Goal: Transaction & Acquisition: Book appointment/travel/reservation

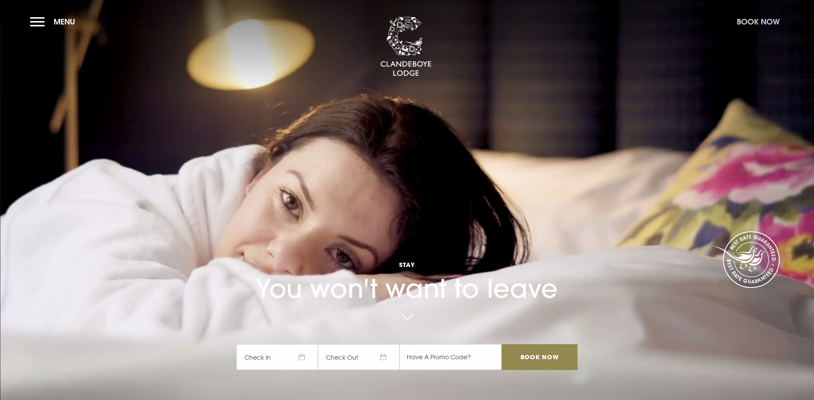
click at [737, 18] on button "Book Now" at bounding box center [757, 21] width 51 height 18
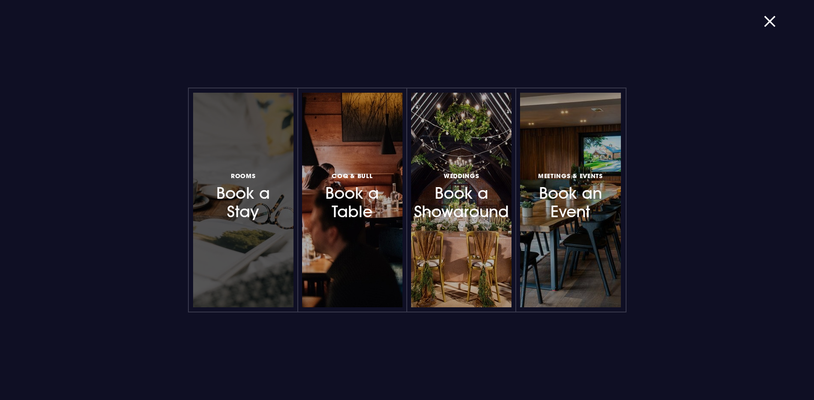
click at [248, 192] on h3 "Rooms Book a Stay" at bounding box center [243, 195] width 75 height 51
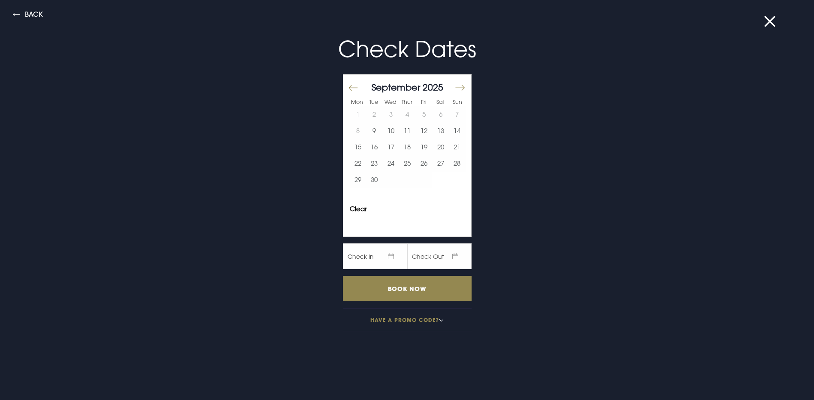
click at [457, 85] on button "Move forward to switch to the next month." at bounding box center [459, 88] width 10 height 18
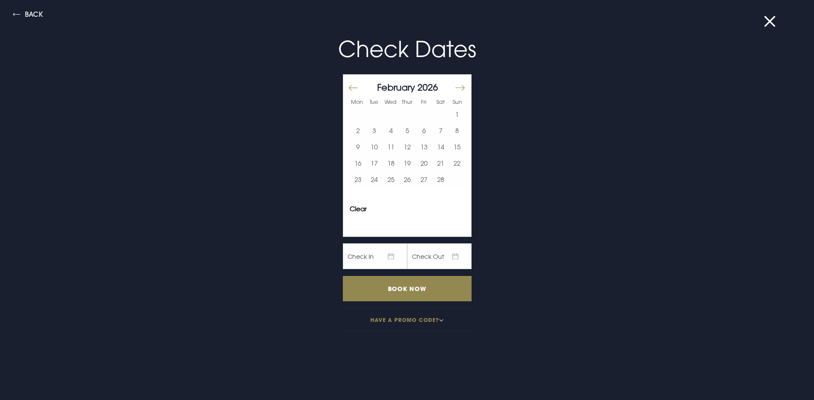
click at [457, 85] on button "Move forward to switch to the next month." at bounding box center [459, 88] width 10 height 18
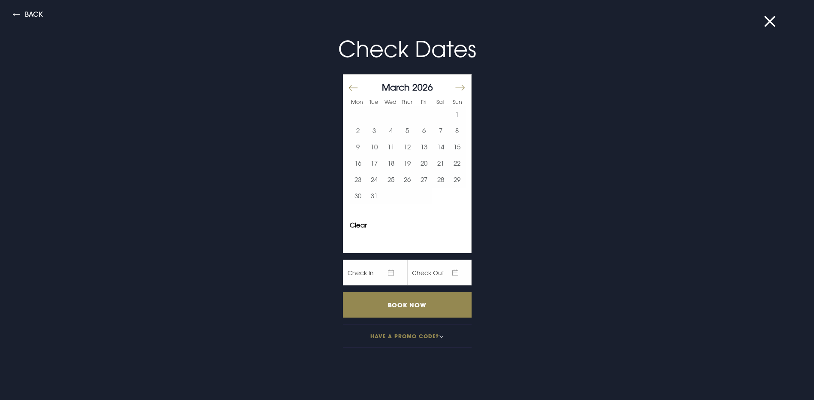
click at [457, 85] on button "Move forward to switch to the next month." at bounding box center [459, 88] width 10 height 18
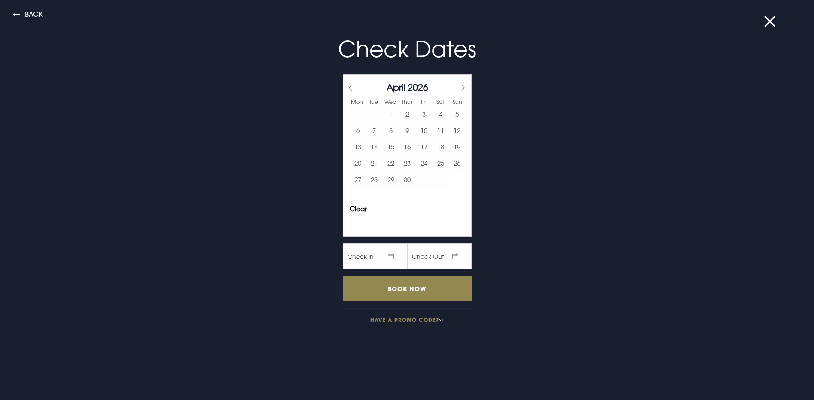
click at [457, 85] on button "Move forward to switch to the next month." at bounding box center [459, 88] width 10 height 18
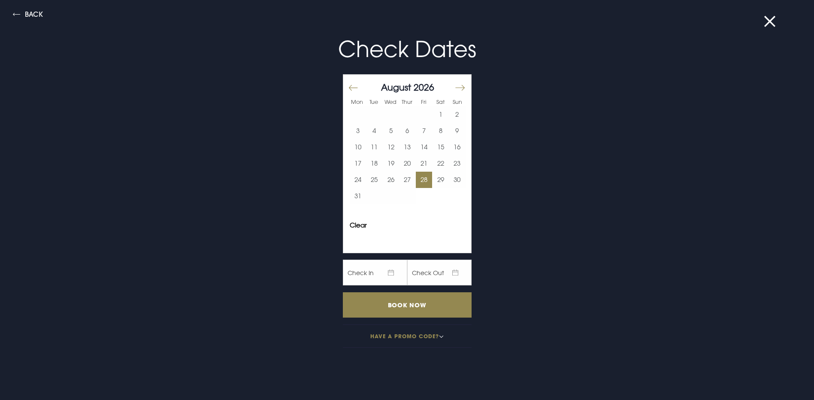
click at [423, 180] on button "28" at bounding box center [424, 180] width 17 height 16
click at [380, 303] on input "Book Now" at bounding box center [407, 304] width 129 height 25
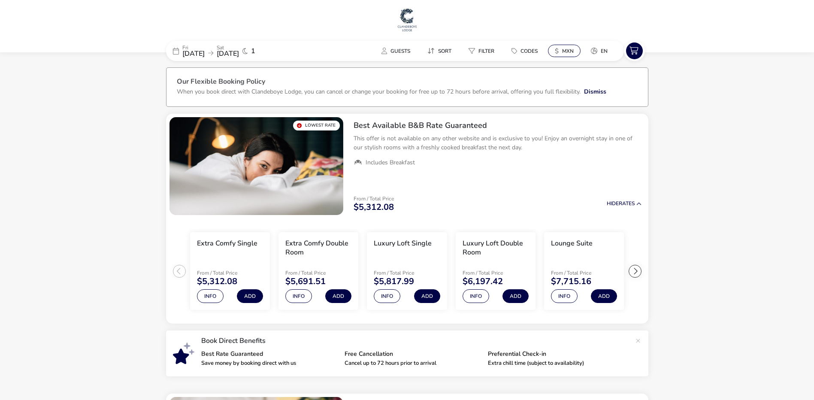
click at [560, 47] on button "$ MXN" at bounding box center [564, 51] width 33 height 12
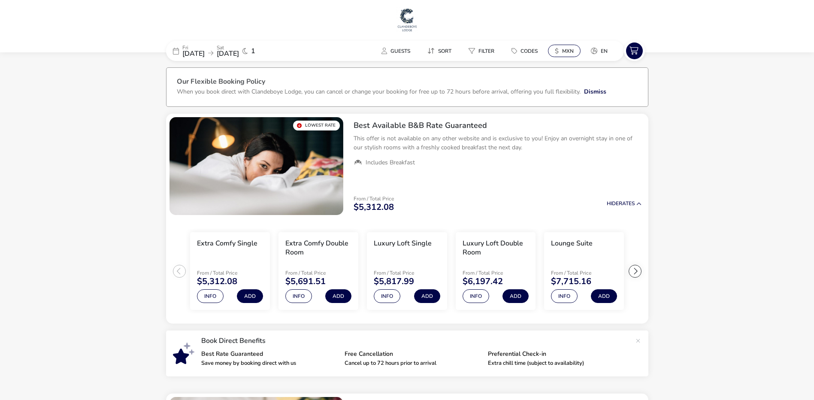
click at [560, 55] on button "$ MXN" at bounding box center [564, 51] width 33 height 12
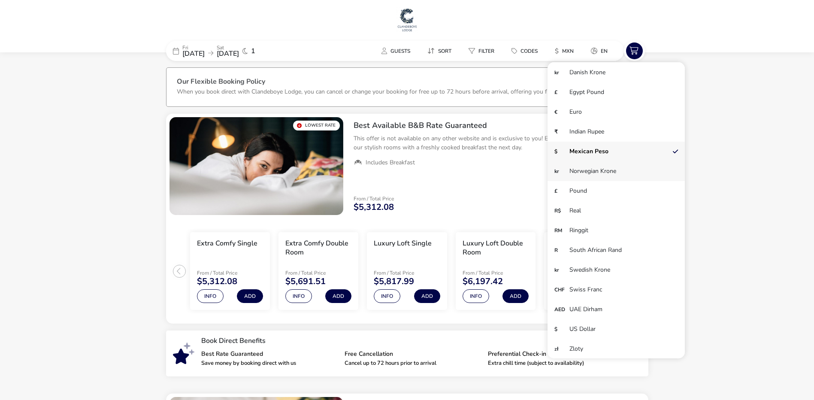
scroll to position [59, 0]
click at [577, 186] on li "£ Pound" at bounding box center [615, 191] width 137 height 20
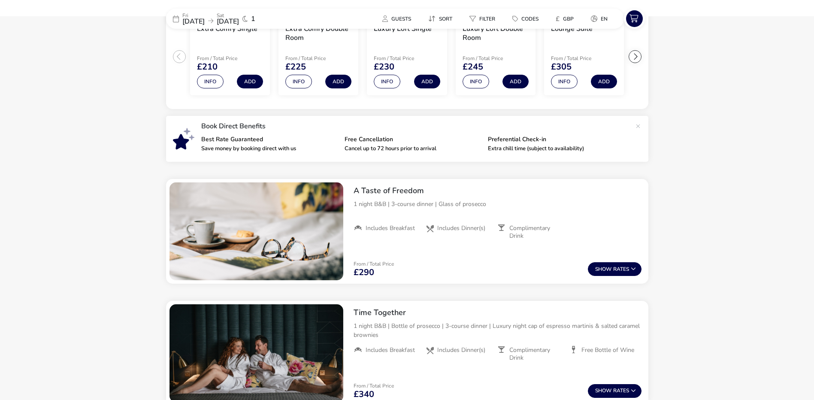
scroll to position [86, 0]
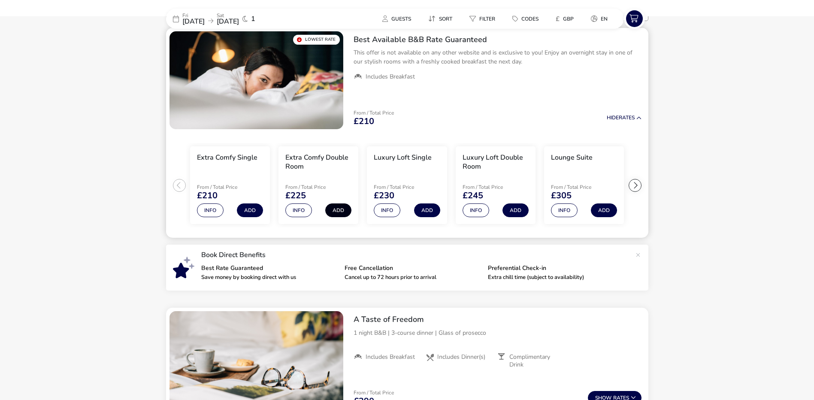
click at [331, 211] on button "Add" at bounding box center [338, 210] width 26 height 14
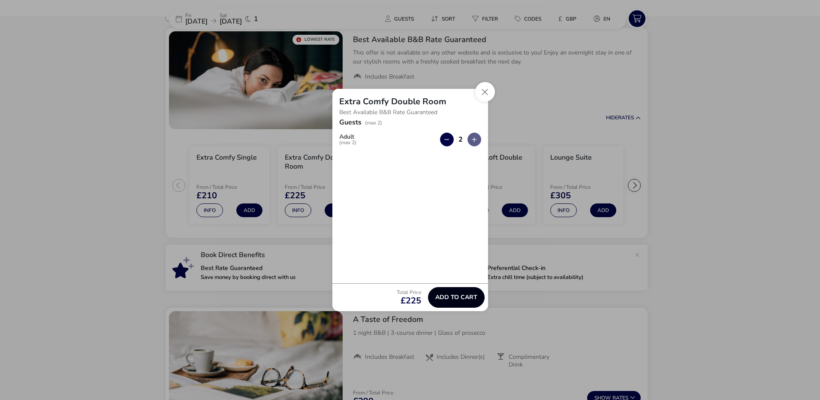
click at [471, 296] on span "Add to cart" at bounding box center [456, 297] width 42 height 6
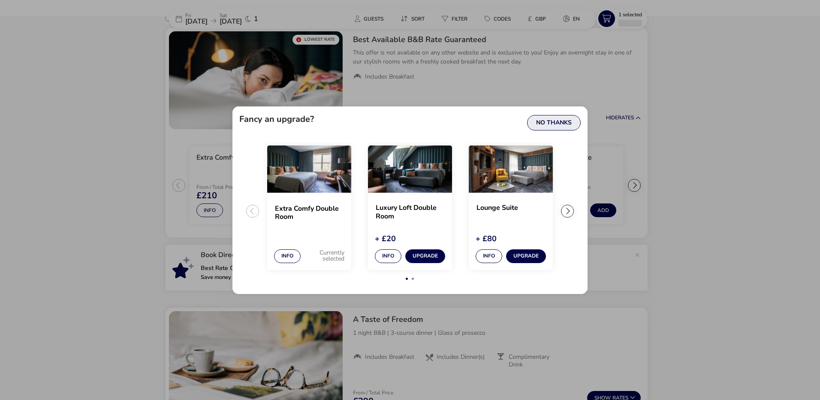
click at [553, 124] on button "No Thanks" at bounding box center [554, 122] width 54 height 15
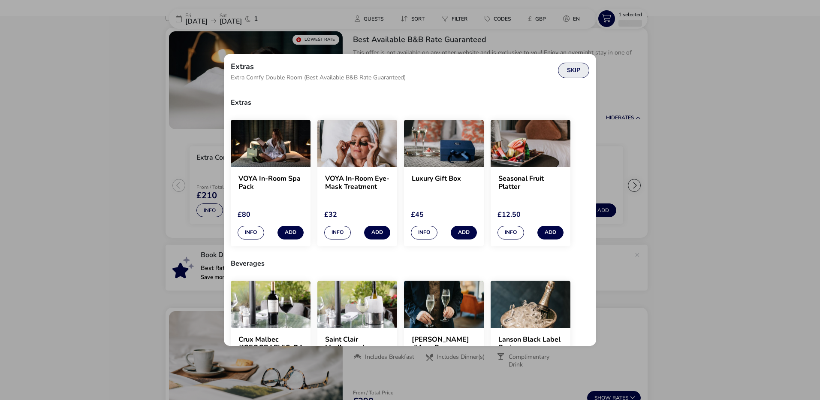
click at [564, 70] on button "Skip" at bounding box center [573, 70] width 31 height 15
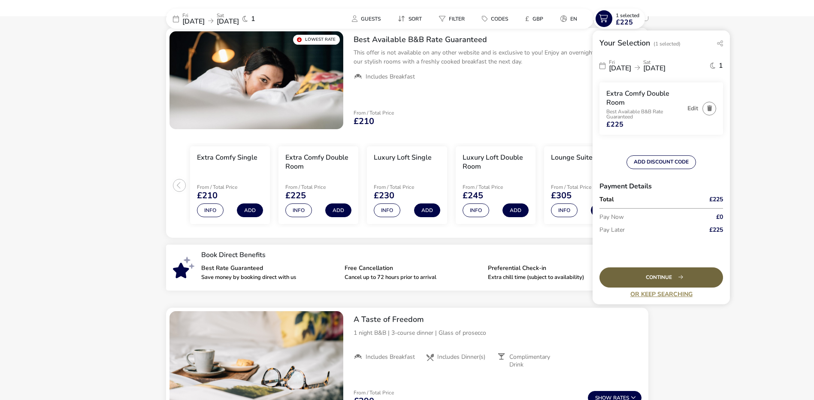
click at [659, 272] on div "Continue" at bounding box center [661, 277] width 124 height 20
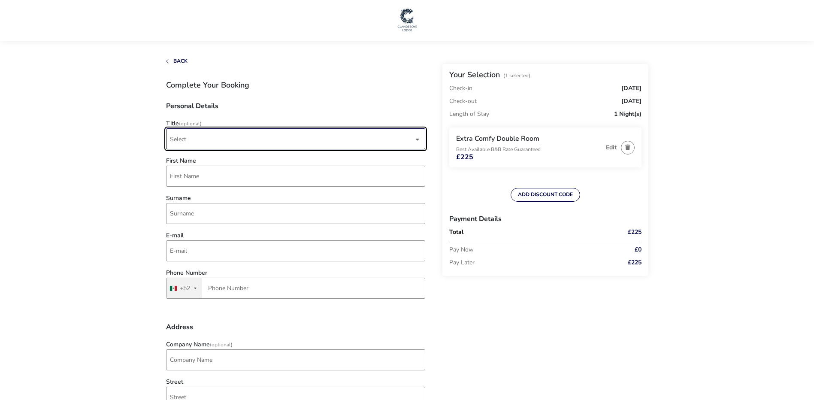
click at [241, 136] on span "Select" at bounding box center [292, 139] width 244 height 20
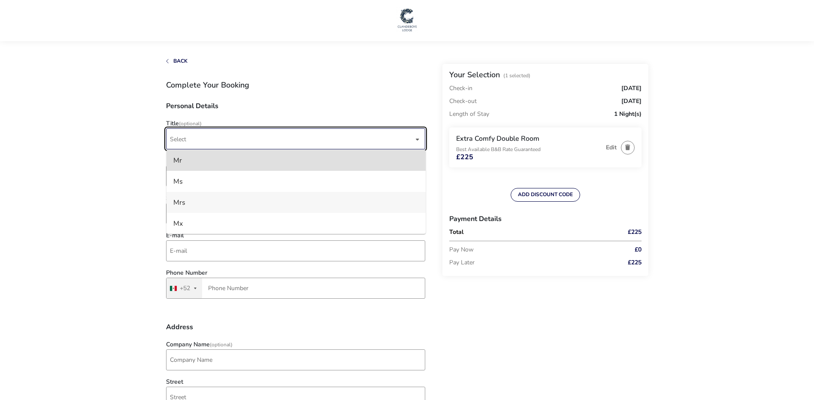
click at [213, 199] on li "Mrs" at bounding box center [295, 202] width 259 height 21
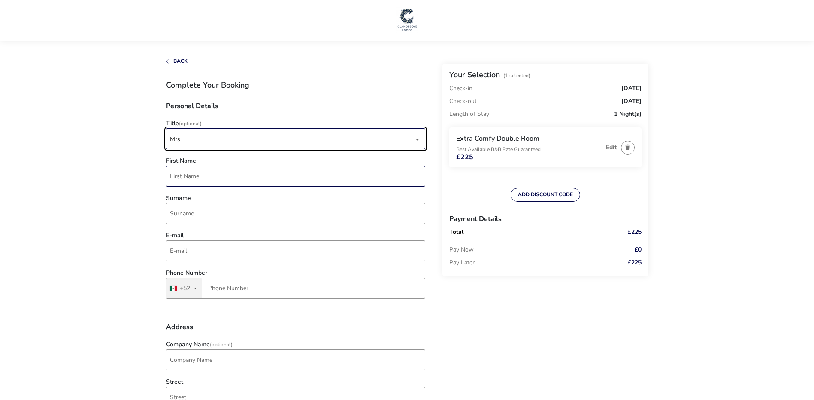
click at [231, 174] on input "First Name" at bounding box center [295, 176] width 259 height 21
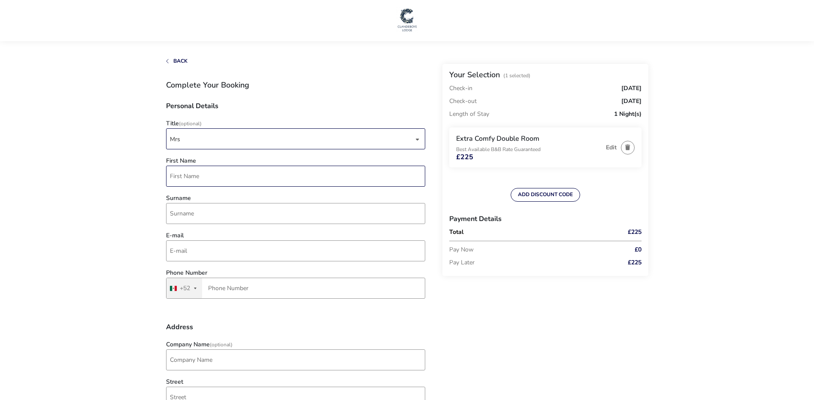
type input "[PERSON_NAME]"
type input "[PERSON_NAME][EMAIL_ADDRESS][PERSON_NAME][DOMAIN_NAME]"
type input "07845815572"
type input "Computers - Software"
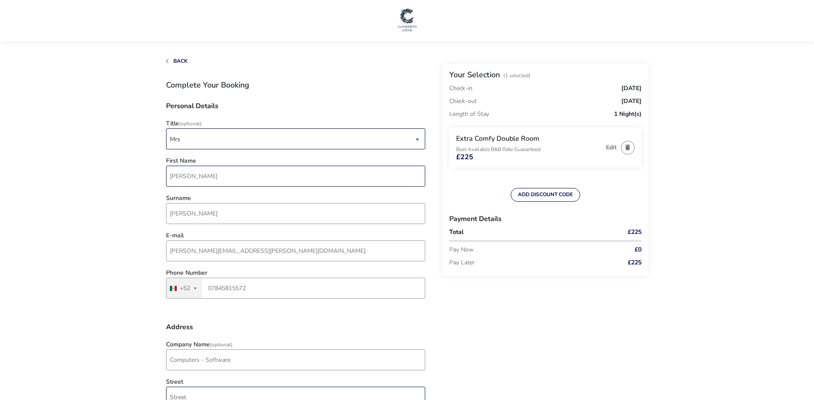
type input "[STREET_ADDRESS]"
type input "[GEOGRAPHIC_DATA]"
type input "BT5 5BP"
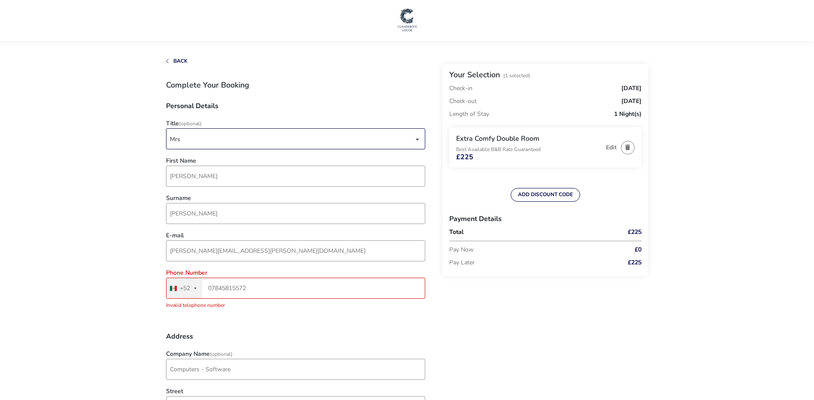
click at [197, 286] on button "Mexico +52 +52" at bounding box center [184, 288] width 36 height 20
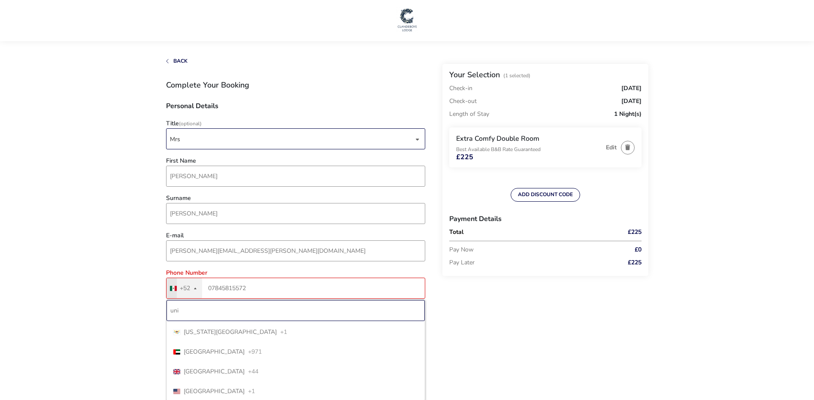
scroll to position [59, 0]
type input "uni"
click at [242, 369] on li "[GEOGRAPHIC_DATA] +44" at bounding box center [295, 371] width 258 height 20
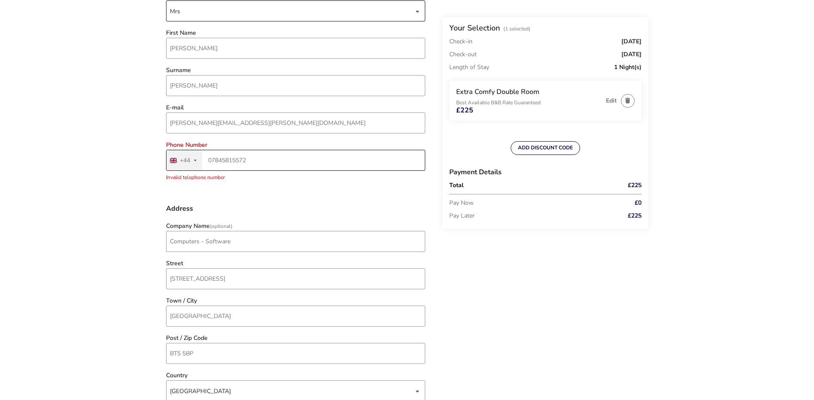
scroll to position [129, 0]
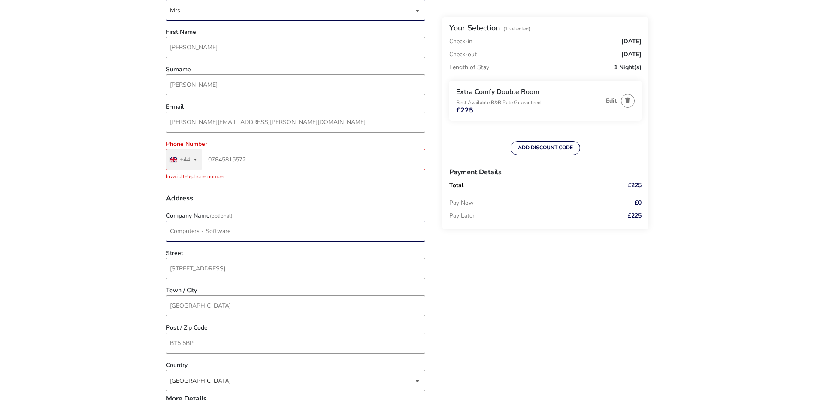
type input "7845 815572"
drag, startPoint x: 286, startPoint y: 235, endPoint x: 36, endPoint y: 234, distance: 250.5
click at [60, 236] on naf-accommodations-shell "Back Your Selection (1 Selected) Check-in [DATE] Check-out [DATE] Length of Sta…" at bounding box center [407, 402] width 814 height 1062
click at [130, 221] on naf-accommodations-shell "Back Your Selection (1 Selected) Check-in [DATE] Check-out [DATE] Length of Sta…" at bounding box center [407, 402] width 814 height 1062
drag, startPoint x: 69, startPoint y: 272, endPoint x: 6, endPoint y: 272, distance: 63.1
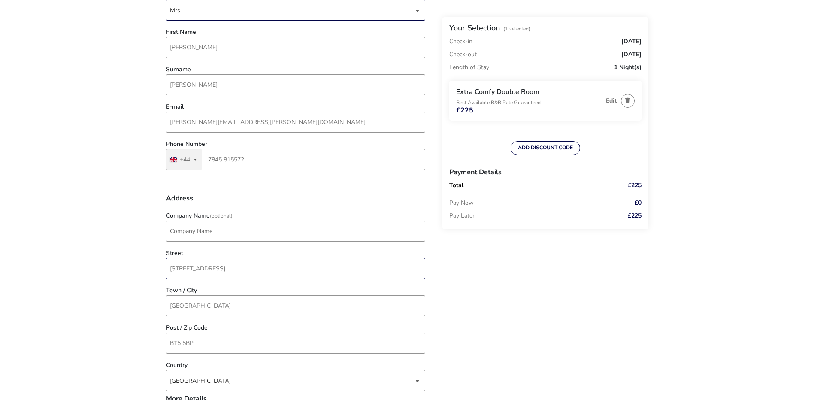
click at [6, 272] on naf-accommodations-shell "Back Your Selection (1 Selected) Check-in [DATE] Check-out [DATE] Length of Sta…" at bounding box center [407, 402] width 814 height 1062
type input "[STREET_ADDRESS]"
type input "Information Technology"
click at [256, 342] on input "BT5 5BP" at bounding box center [295, 342] width 259 height 21
type input "BT5 5HG"
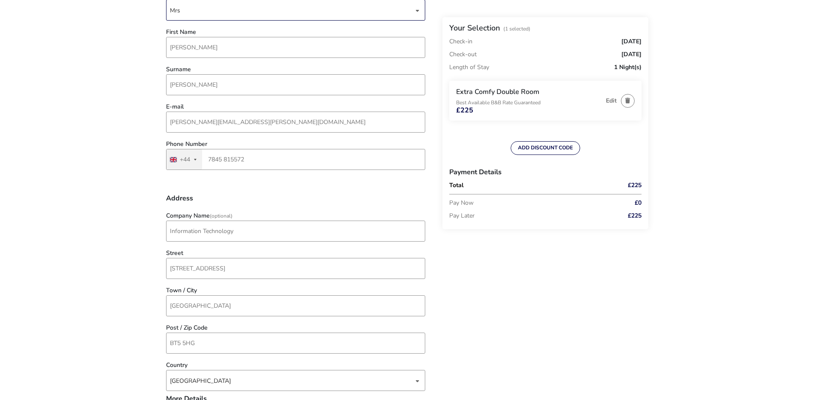
click at [118, 233] on naf-accommodations-shell "Back Your Selection (1 Selected) Check-in [DATE] Check-out [DATE] Length of Sta…" at bounding box center [407, 402] width 814 height 1062
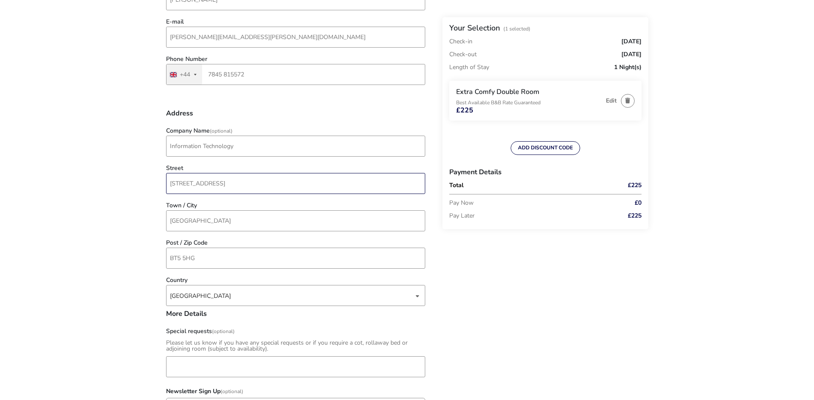
scroll to position [214, 0]
click at [366, 291] on div "[GEOGRAPHIC_DATA]" at bounding box center [292, 294] width 244 height 21
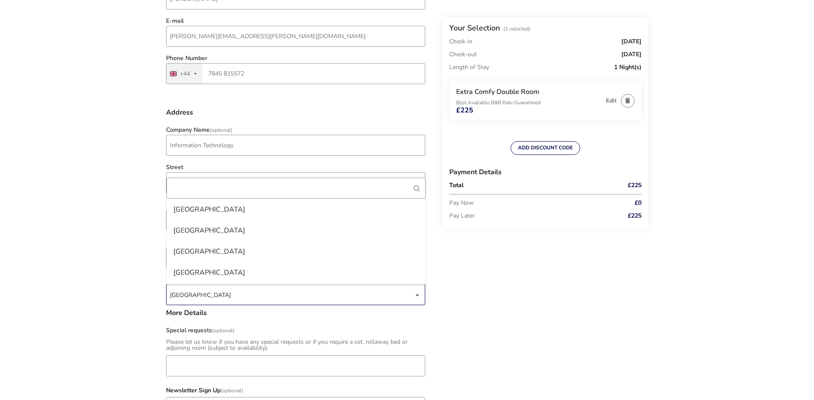
scroll to position [2941, 0]
type input "UNI"
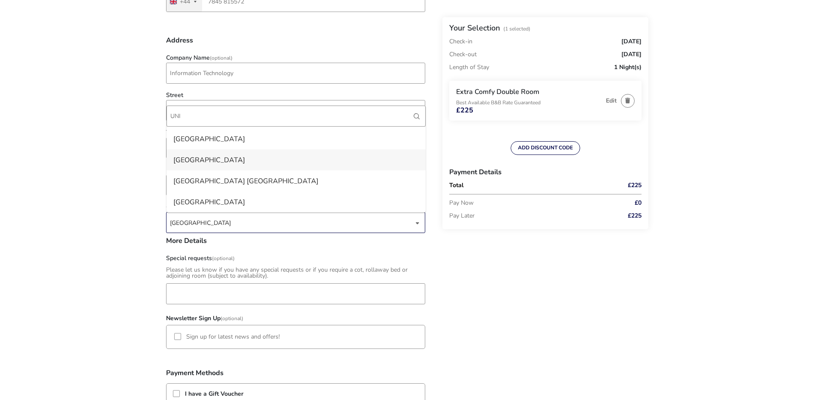
scroll to position [300, 0]
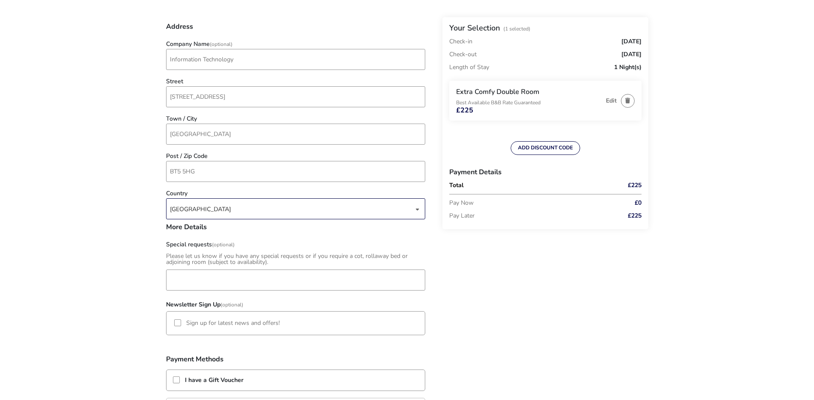
click at [272, 218] on div "[GEOGRAPHIC_DATA]" at bounding box center [292, 209] width 244 height 21
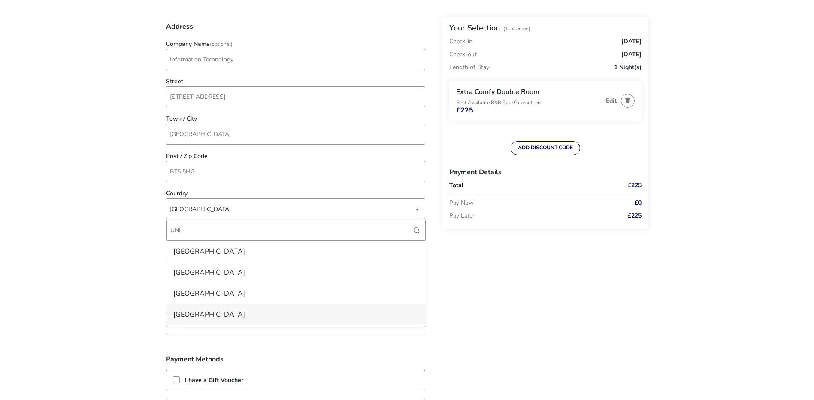
click at [202, 311] on li "[GEOGRAPHIC_DATA]" at bounding box center [295, 314] width 259 height 21
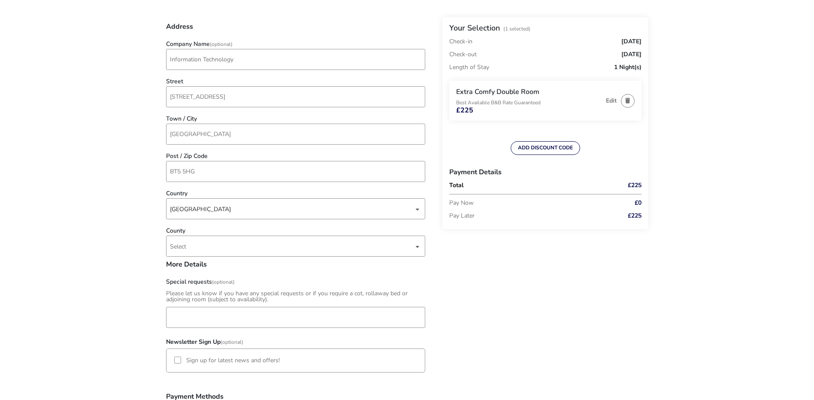
click at [110, 257] on naf-accommodations-shell "Back Your Selection (1 Selected) Check-in [DATE] Check-out [DATE] Length of Sta…" at bounding box center [407, 249] width 814 height 1099
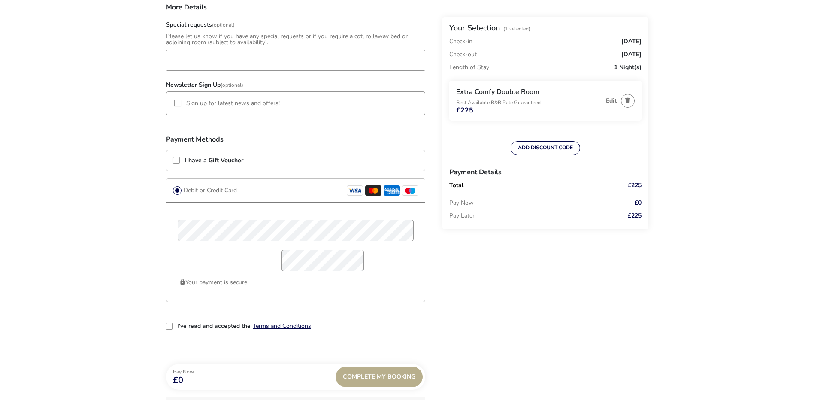
scroll to position [558, 0]
click at [213, 327] on label "I've read and accepted the" at bounding box center [213, 326] width 73 height 6
click at [170, 326] on input "I've read and accepted the" at bounding box center [170, 326] width 0 height 0
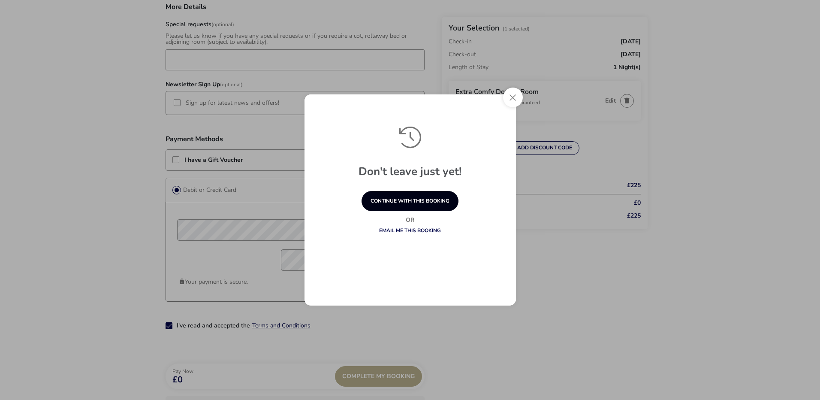
click at [424, 203] on button "continue with this booking" at bounding box center [410, 201] width 97 height 20
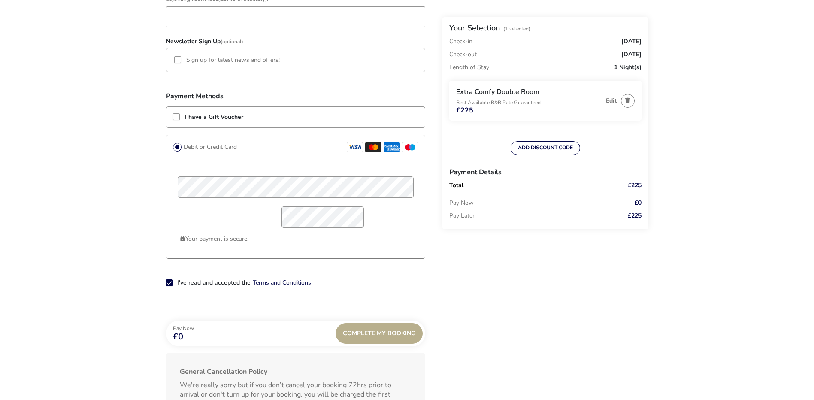
scroll to position [699, 0]
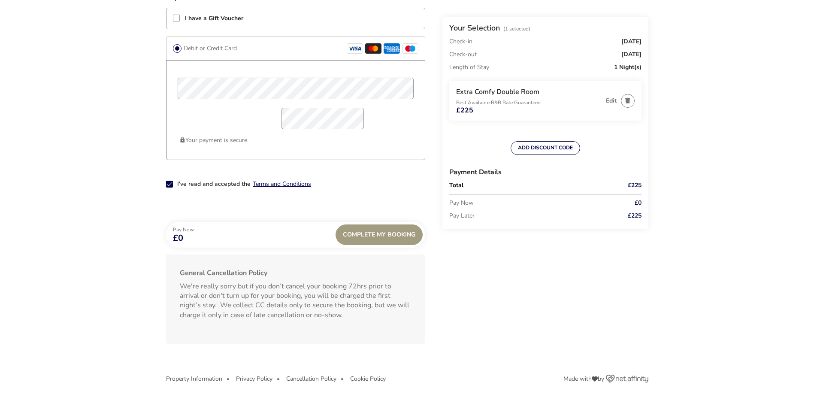
click at [397, 236] on div "Complete My Booking" at bounding box center [378, 234] width 87 height 21
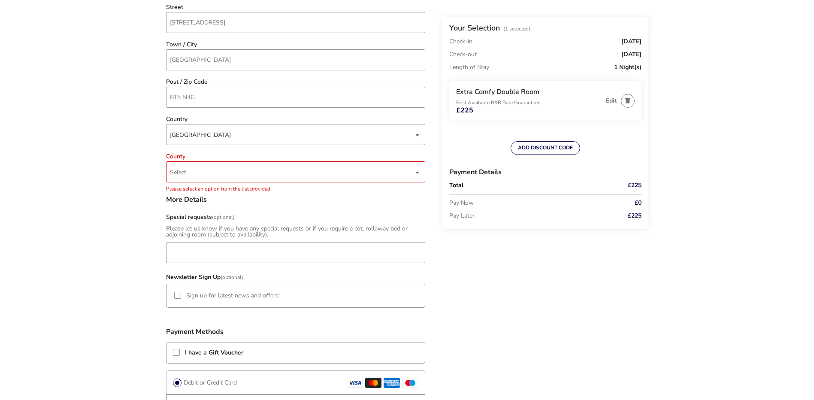
scroll to position [347, 0]
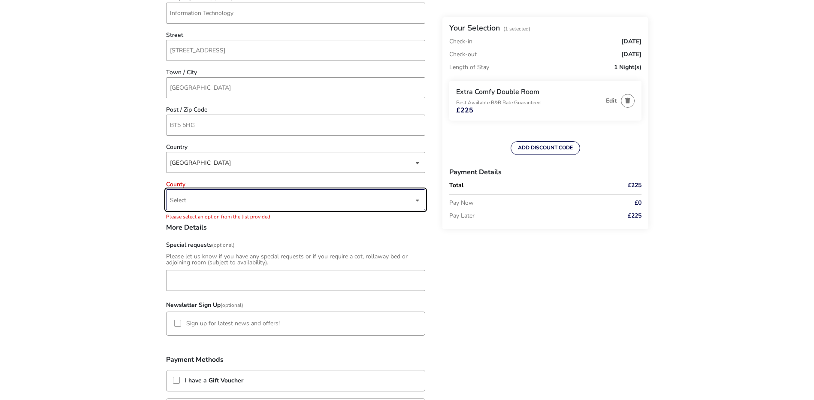
click at [261, 201] on span "Select" at bounding box center [292, 200] width 244 height 20
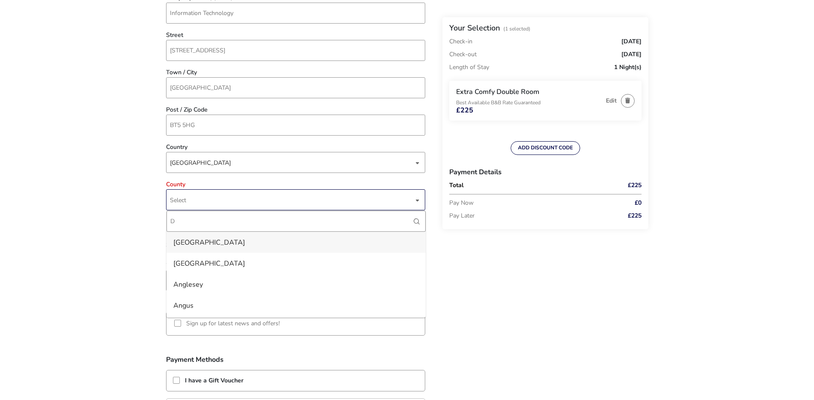
type input "DO"
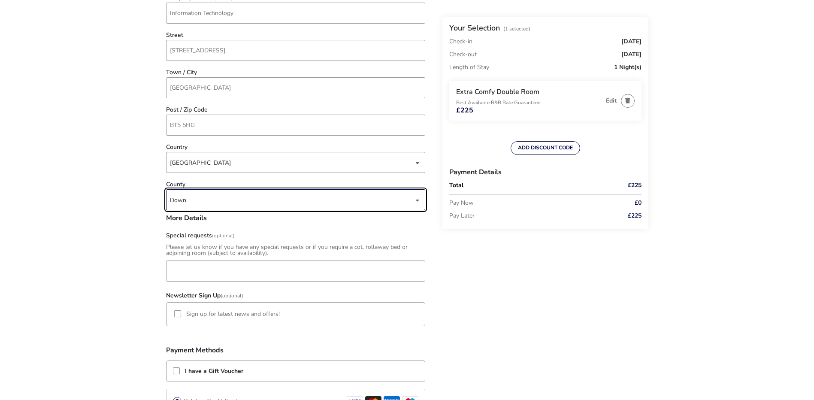
click at [111, 106] on naf-accommodations-shell "Back Your Selection (1 Selected) Check-in [DATE] Check-out [DATE] Length of Sta…" at bounding box center [407, 202] width 814 height 1099
